Goal: Find specific fact: Find contact information

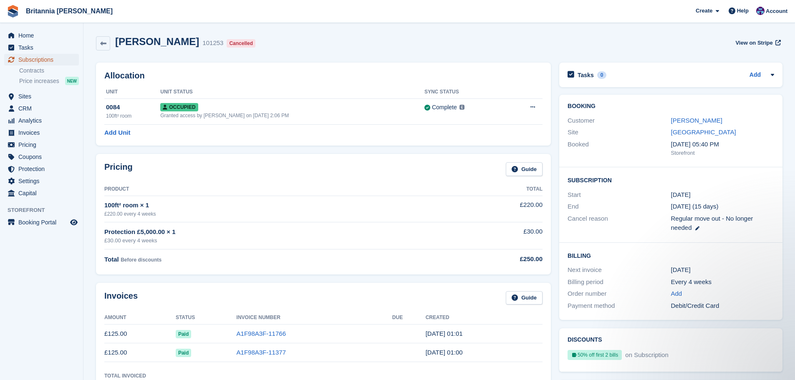
click at [48, 63] on span "Subscriptions" at bounding box center [43, 60] width 50 height 12
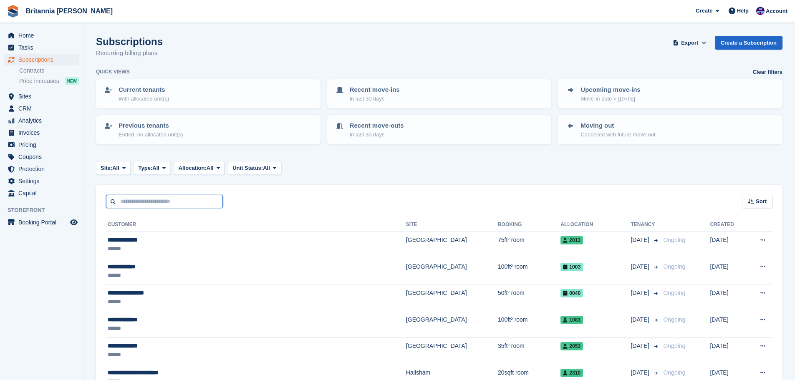
click at [167, 203] on input "text" at bounding box center [164, 202] width 117 height 14
type input "*****"
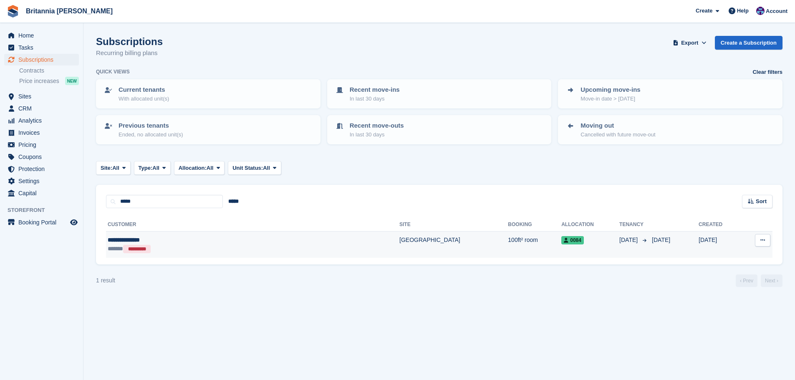
click at [508, 239] on td "100ft² room" at bounding box center [534, 244] width 53 height 26
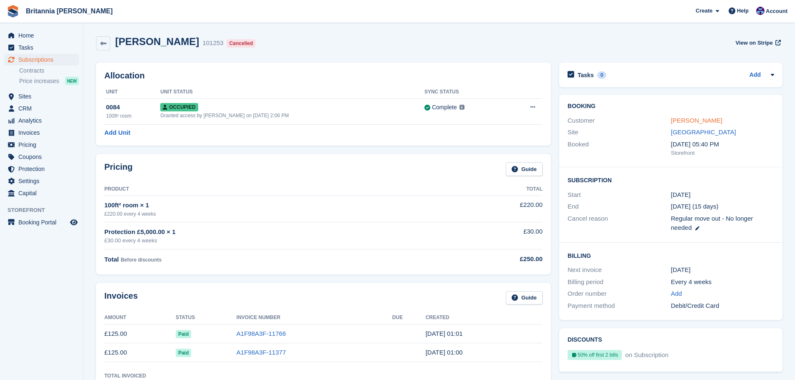
click at [690, 122] on link "[PERSON_NAME]" at bounding box center [696, 120] width 51 height 7
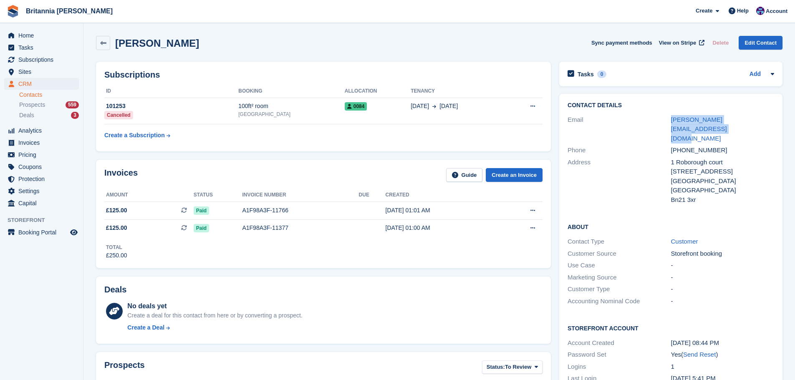
drag, startPoint x: 689, startPoint y: 128, endPoint x: 664, endPoint y: 119, distance: 25.7
click at [664, 119] on div "Email [PERSON_NAME][EMAIL_ADDRESS][DOMAIN_NAME]" at bounding box center [670, 129] width 206 height 31
copy div "[PERSON_NAME][EMAIL_ADDRESS][DOMAIN_NAME]"
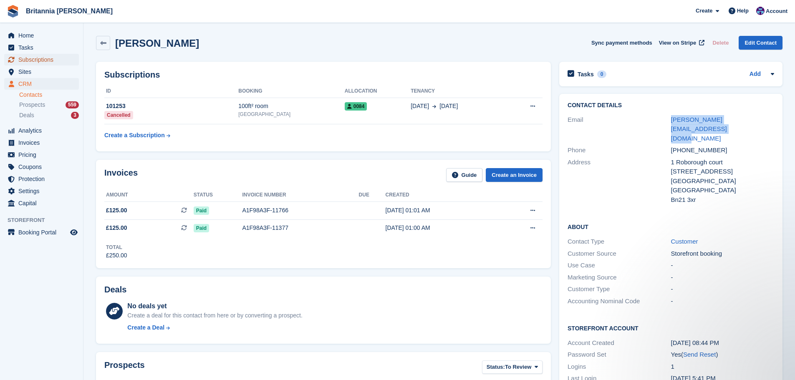
click at [50, 55] on span "Subscriptions" at bounding box center [43, 60] width 50 height 12
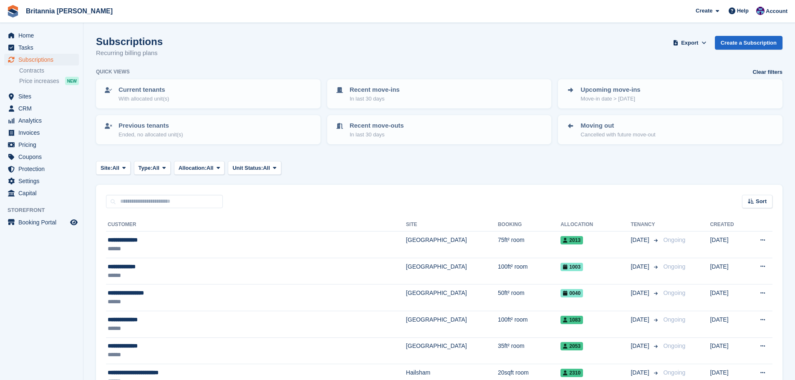
drag, startPoint x: 152, startPoint y: 214, endPoint x: 145, endPoint y: 215, distance: 6.7
click at [150, 205] on input "text" at bounding box center [164, 202] width 117 height 14
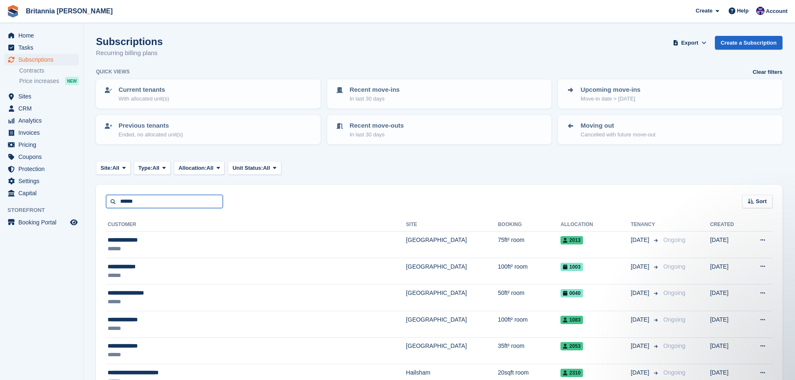
type input "******"
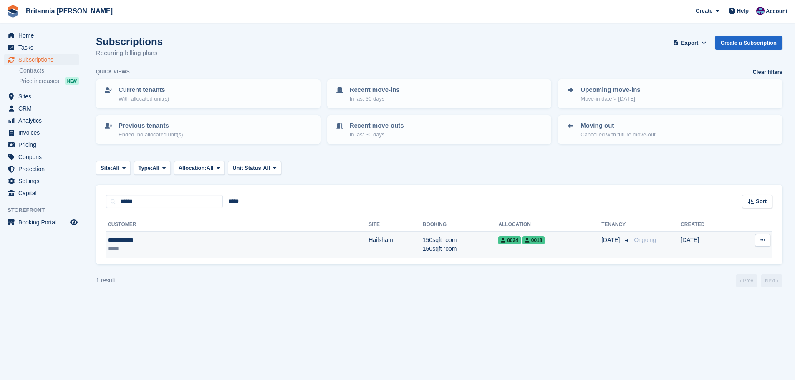
click at [422, 248] on td "150sqft room 150sqft room" at bounding box center [459, 244] width 75 height 26
